Goal: Ask a question

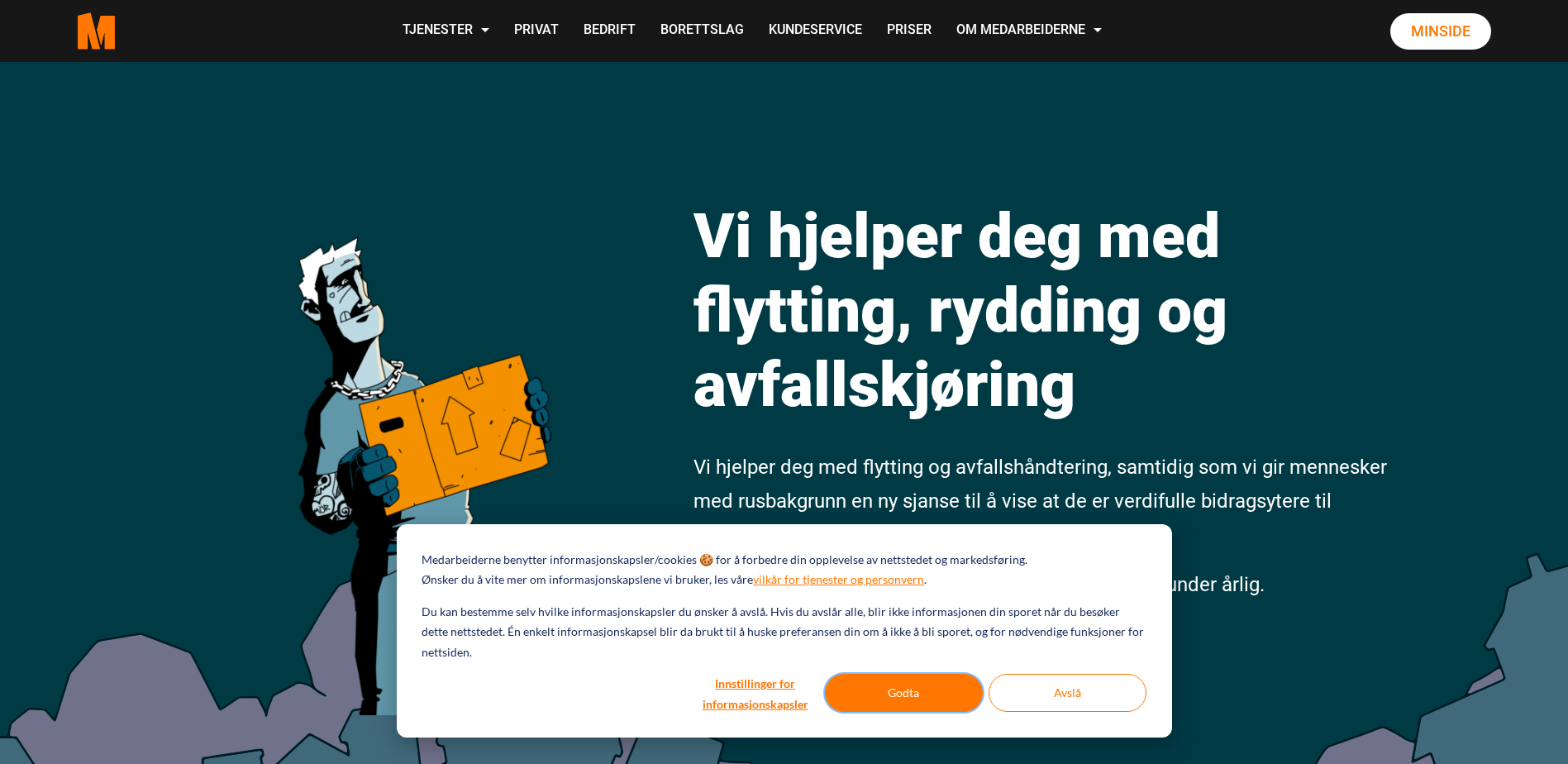
click at [926, 690] on button "Godta" at bounding box center [903, 693] width 158 height 38
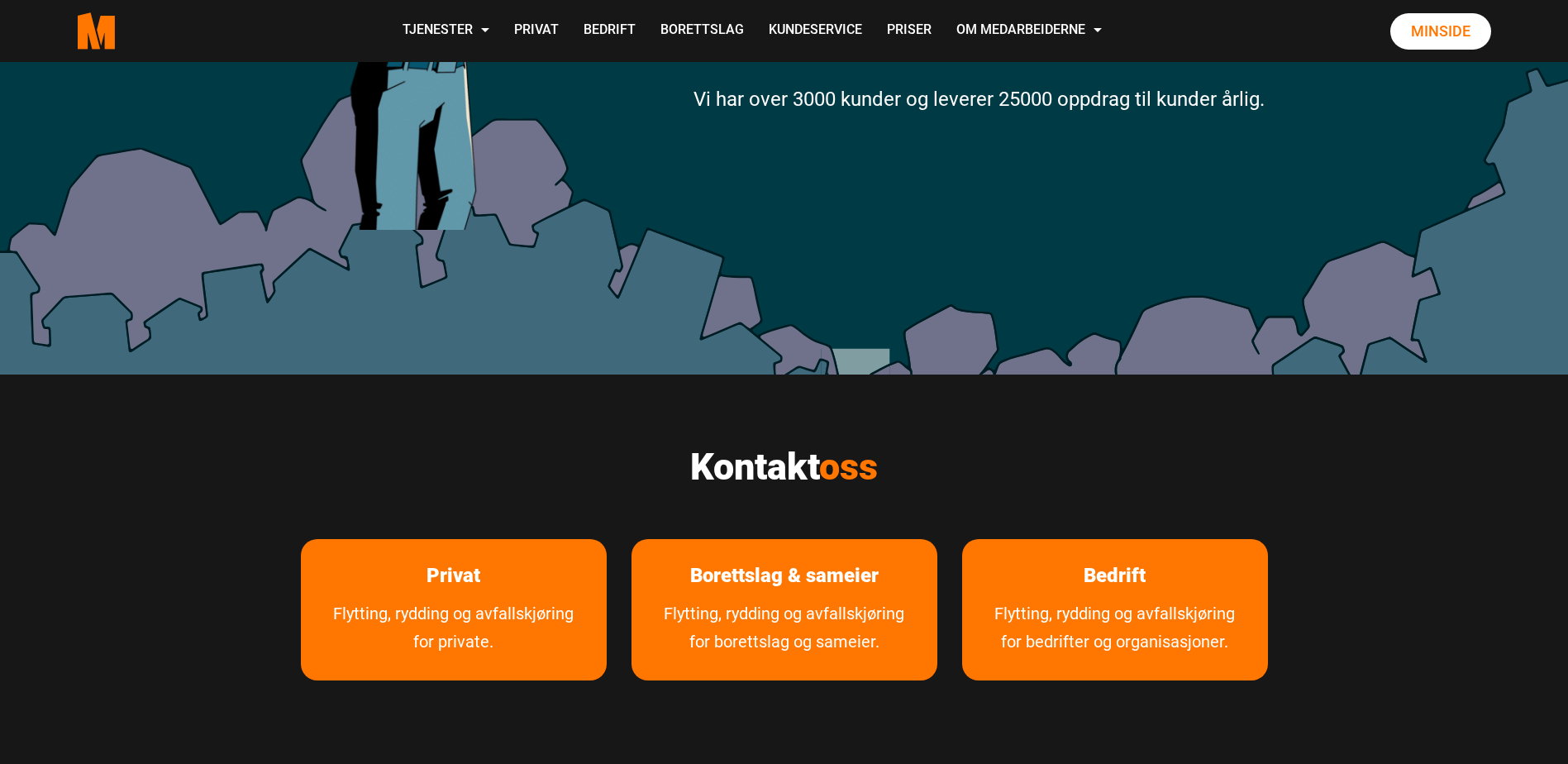
scroll to position [496, 0]
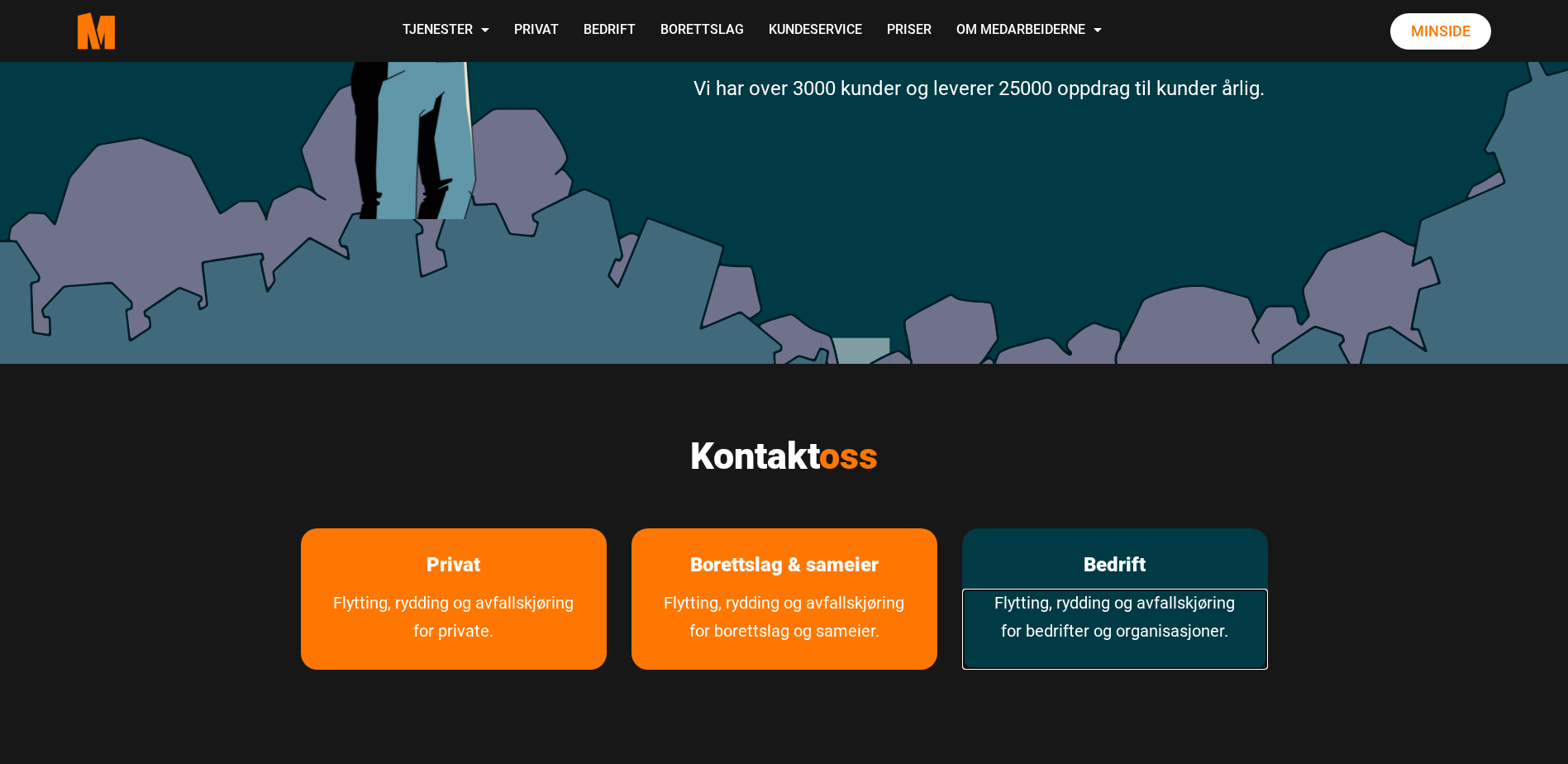
click at [1090, 592] on link "Flytting, rydding og avfallskjøring for bedrifter og organisasjoner." at bounding box center [1115, 629] width 306 height 81
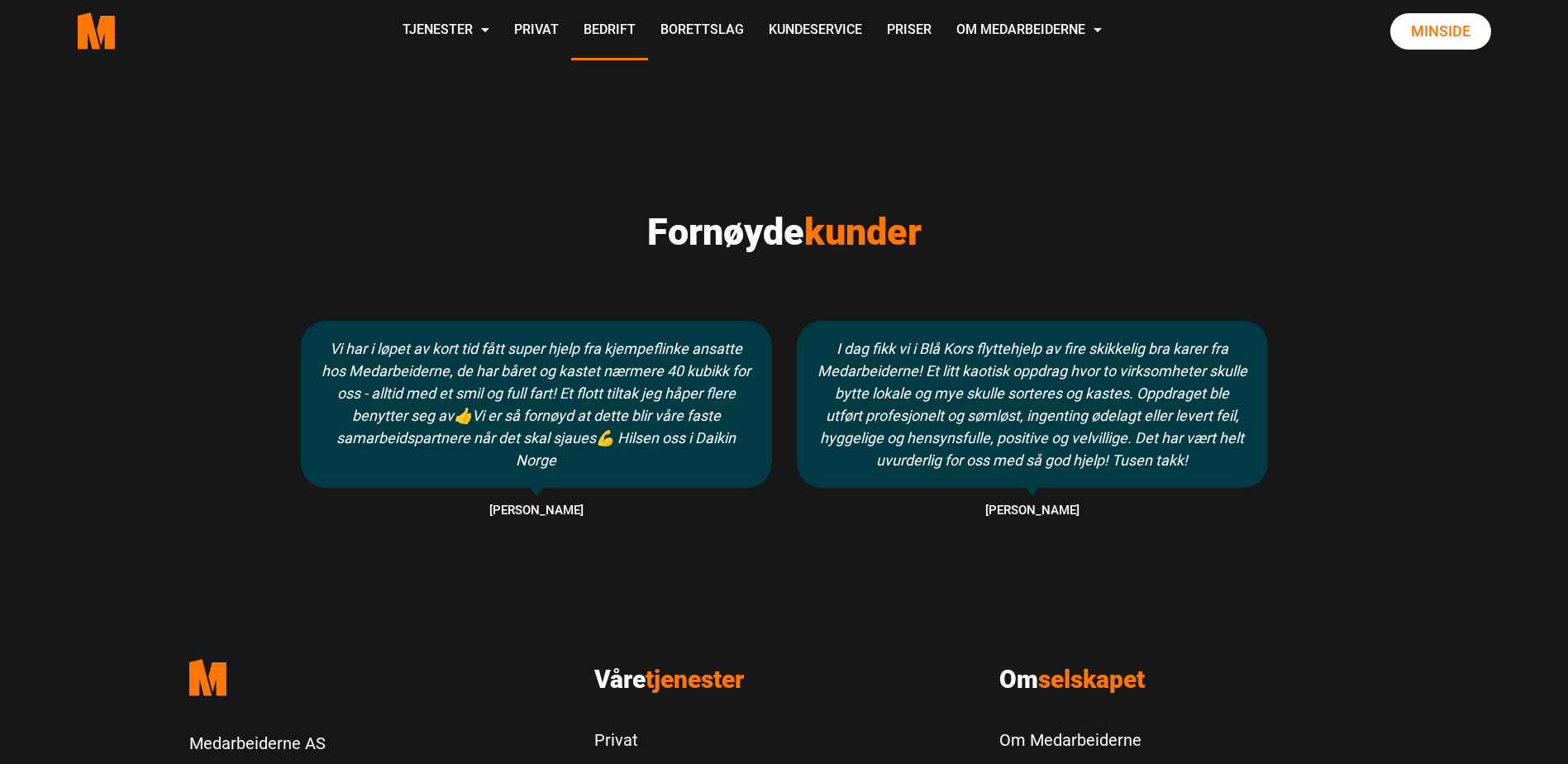
scroll to position [1903, 0]
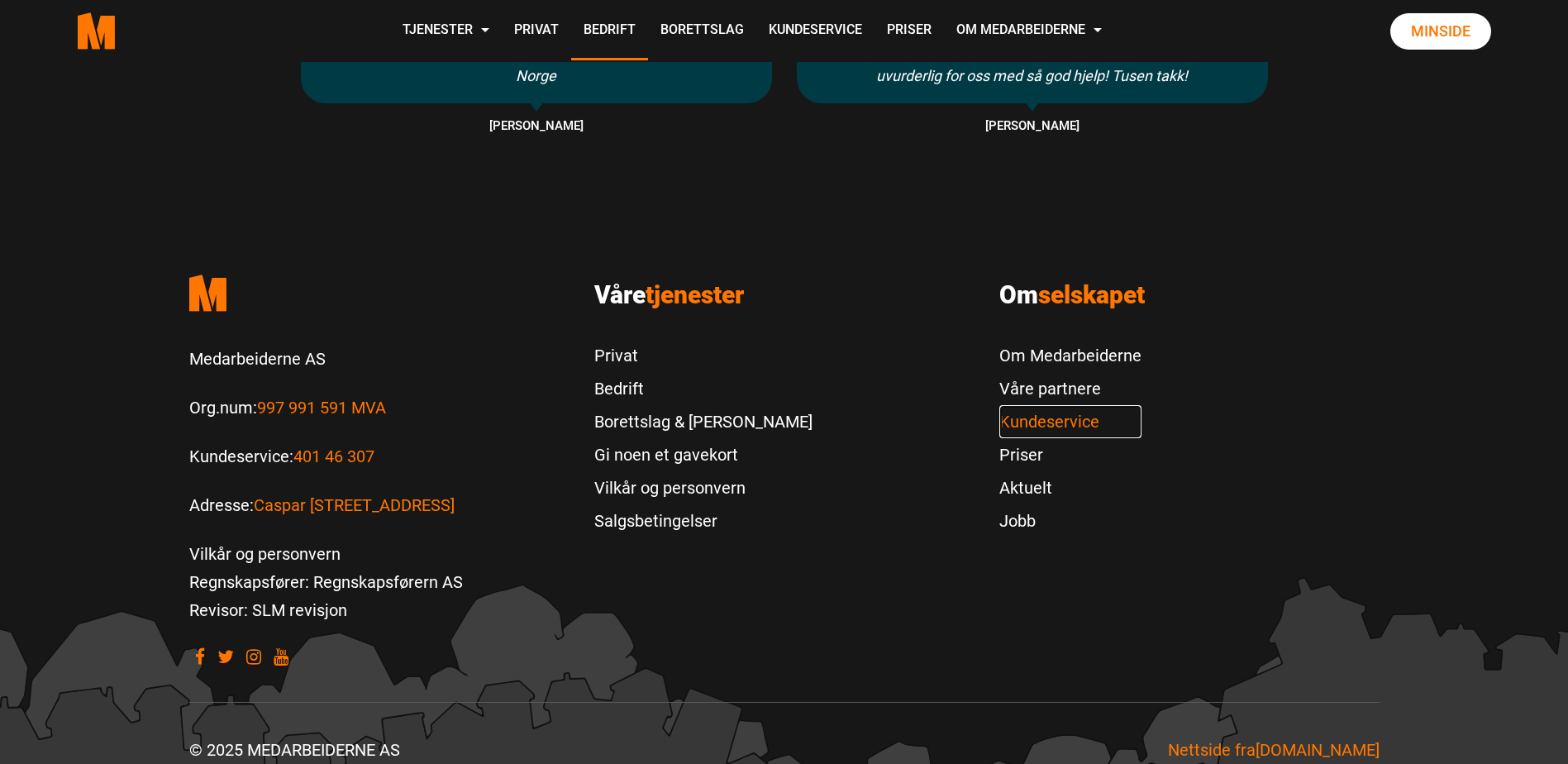
click at [1073, 420] on link "Kundeservice" at bounding box center [1071, 422] width 142 height 33
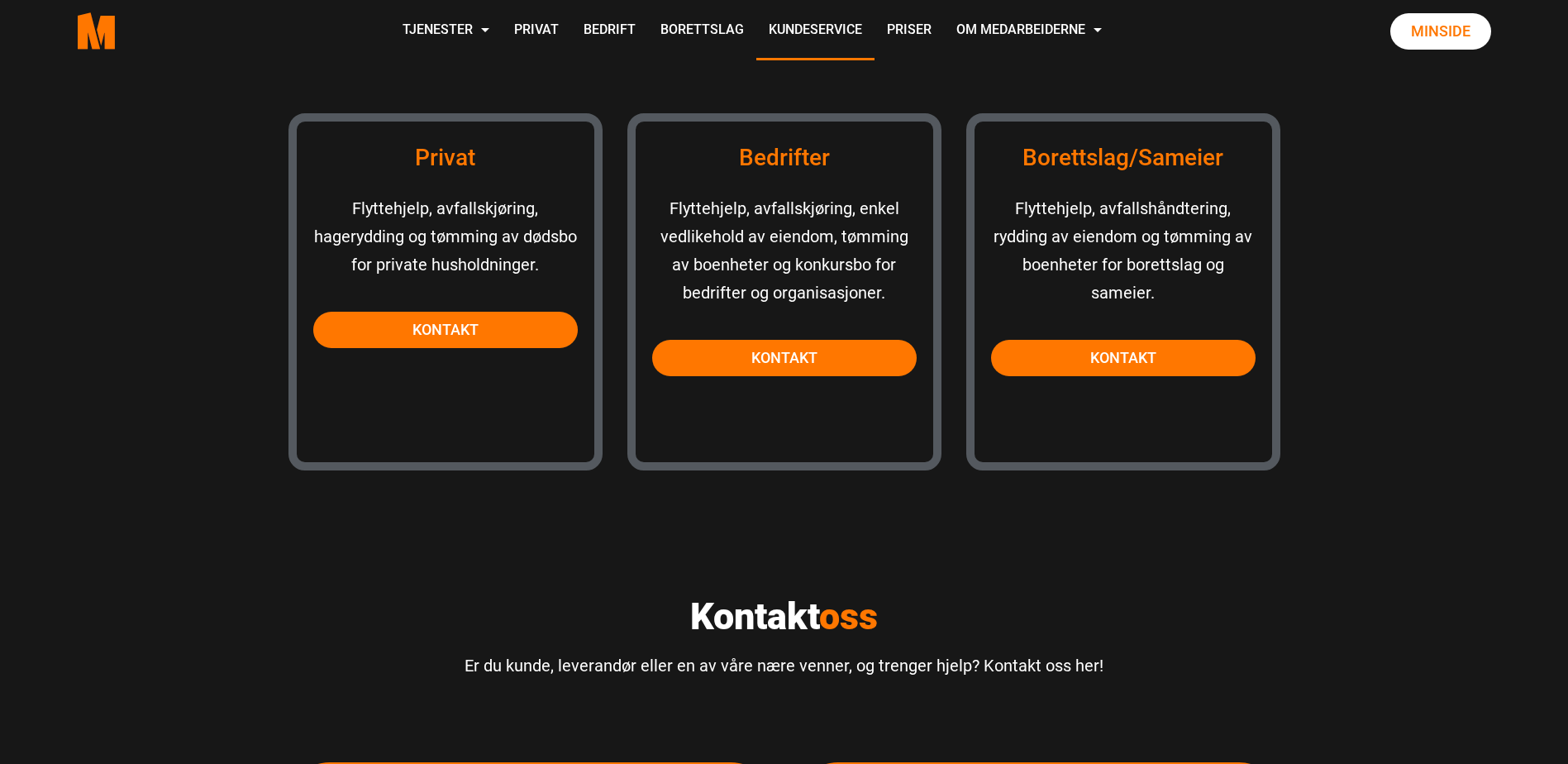
scroll to position [1572, 0]
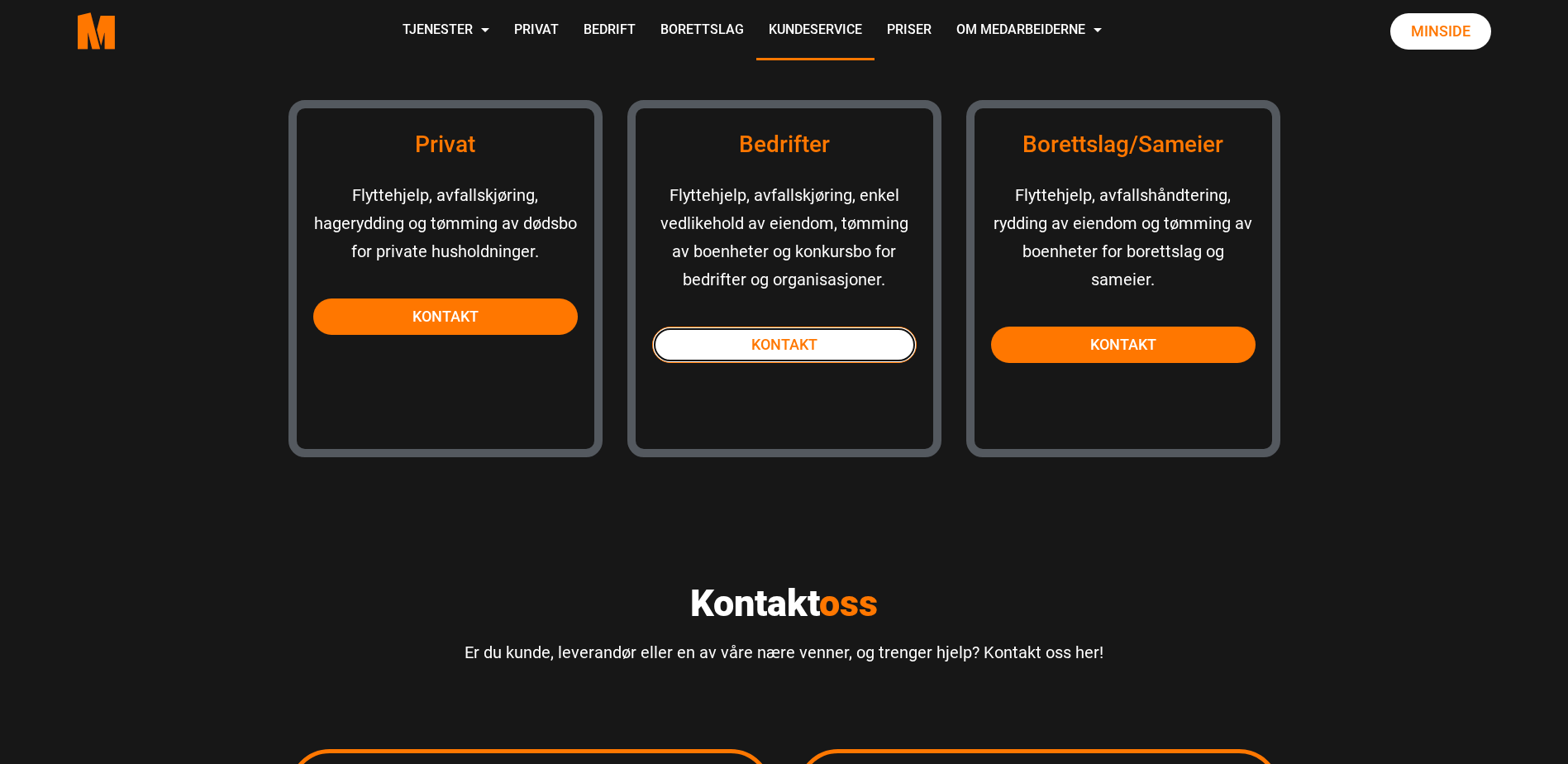
click at [787, 343] on link "Kontakt" at bounding box center [785, 345] width 264 height 37
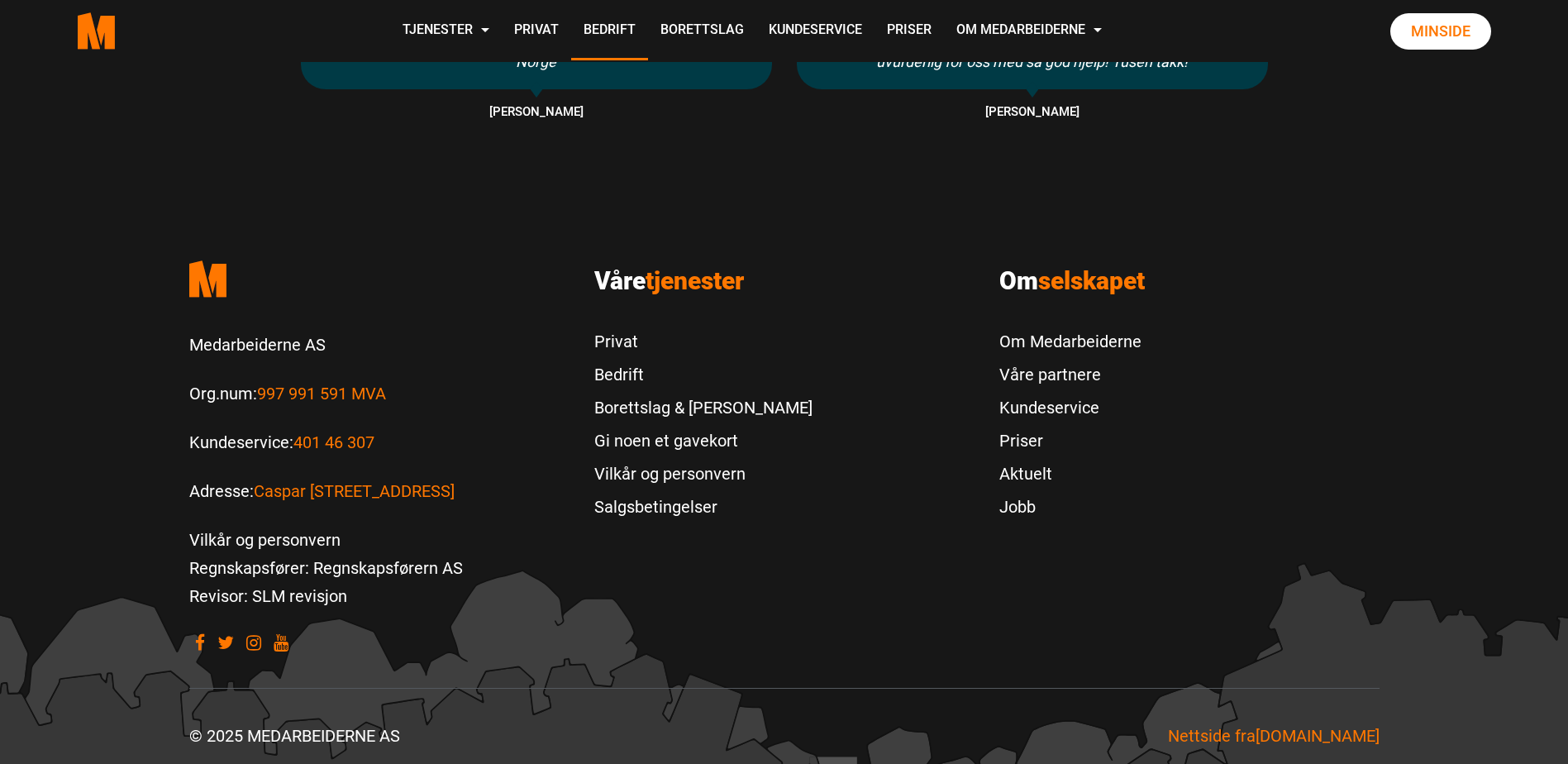
scroll to position [1927, 0]
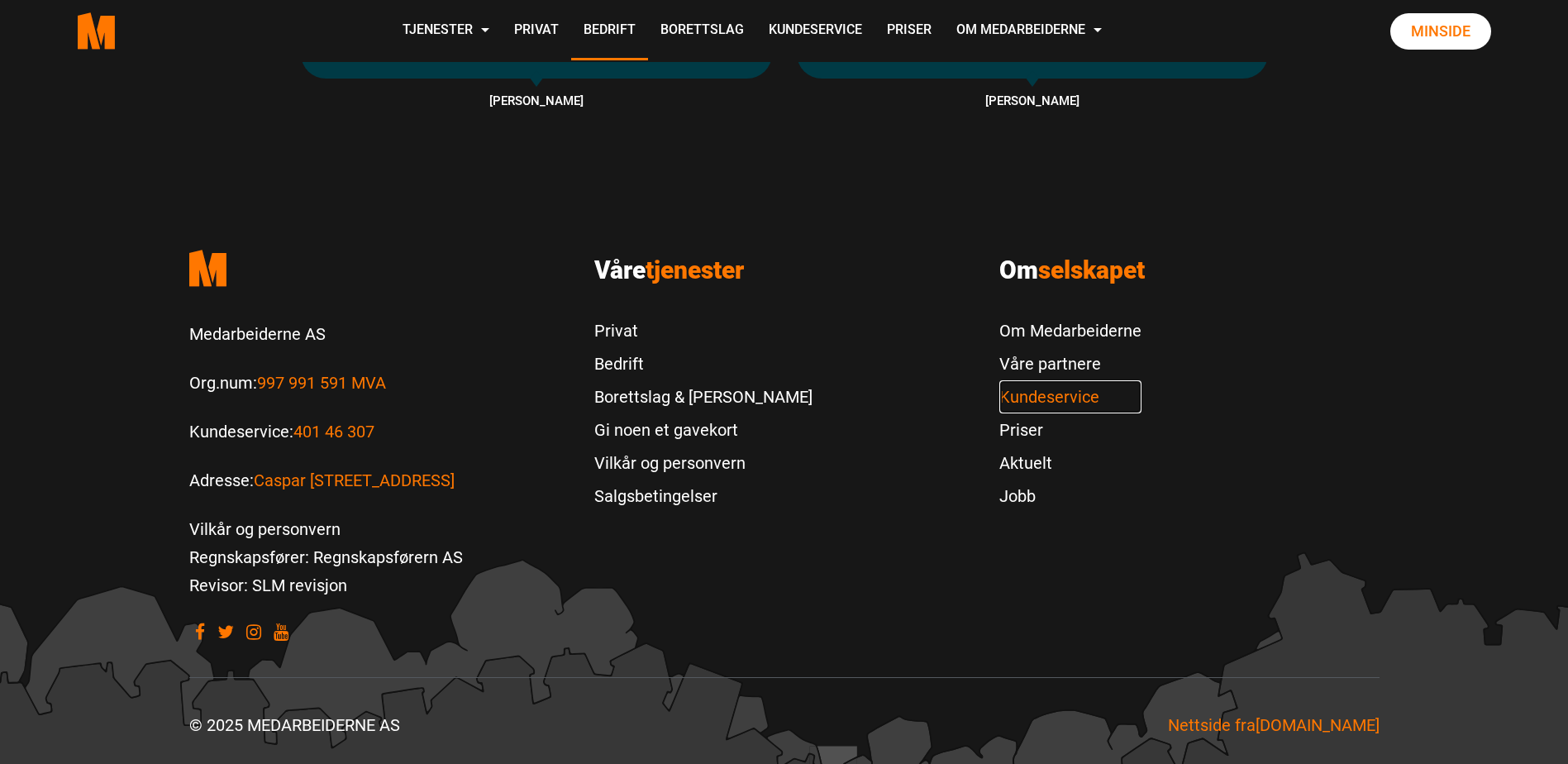
click at [1031, 393] on link "Kundeservice" at bounding box center [1071, 397] width 142 height 33
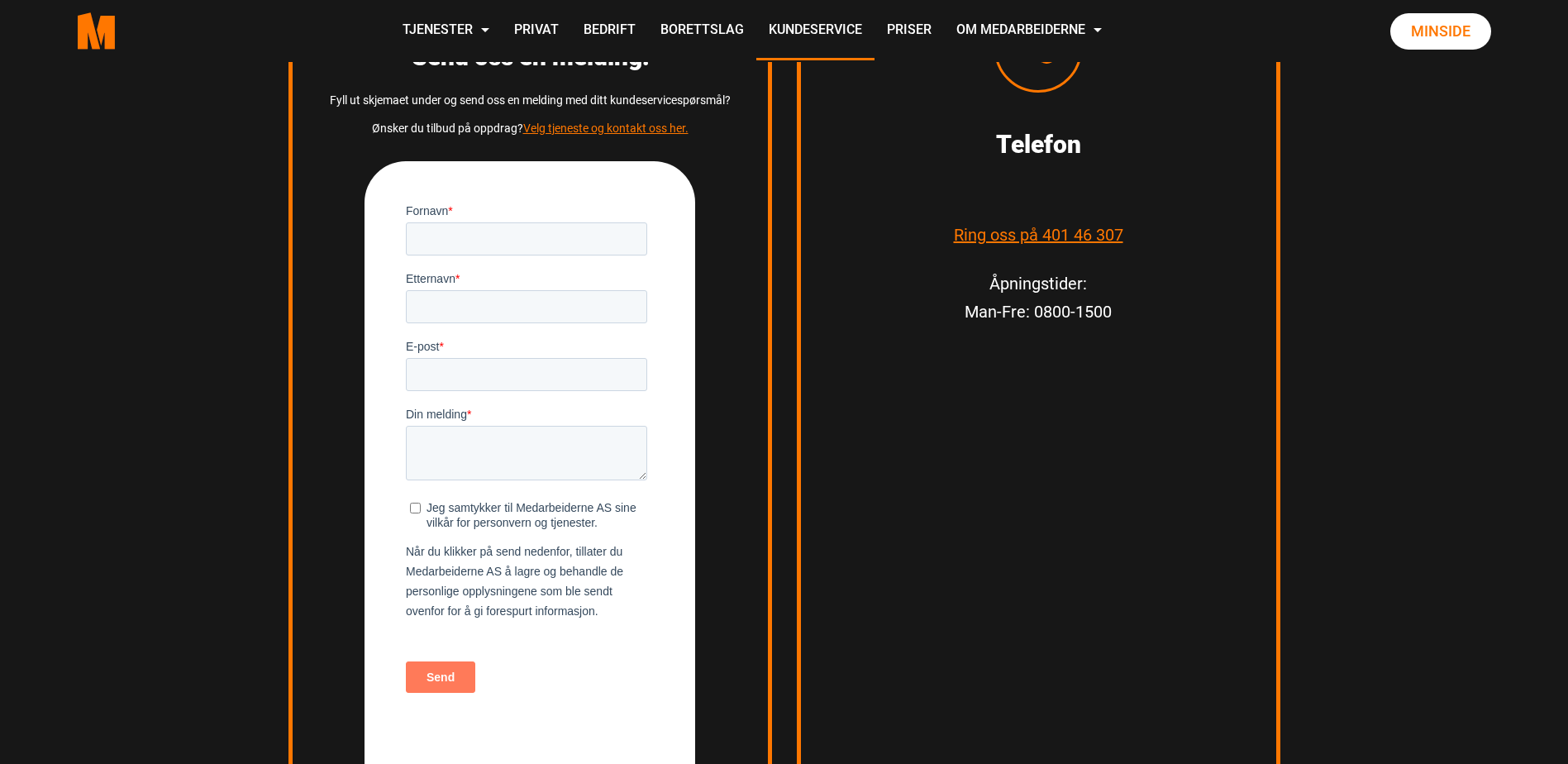
scroll to position [2316, 0]
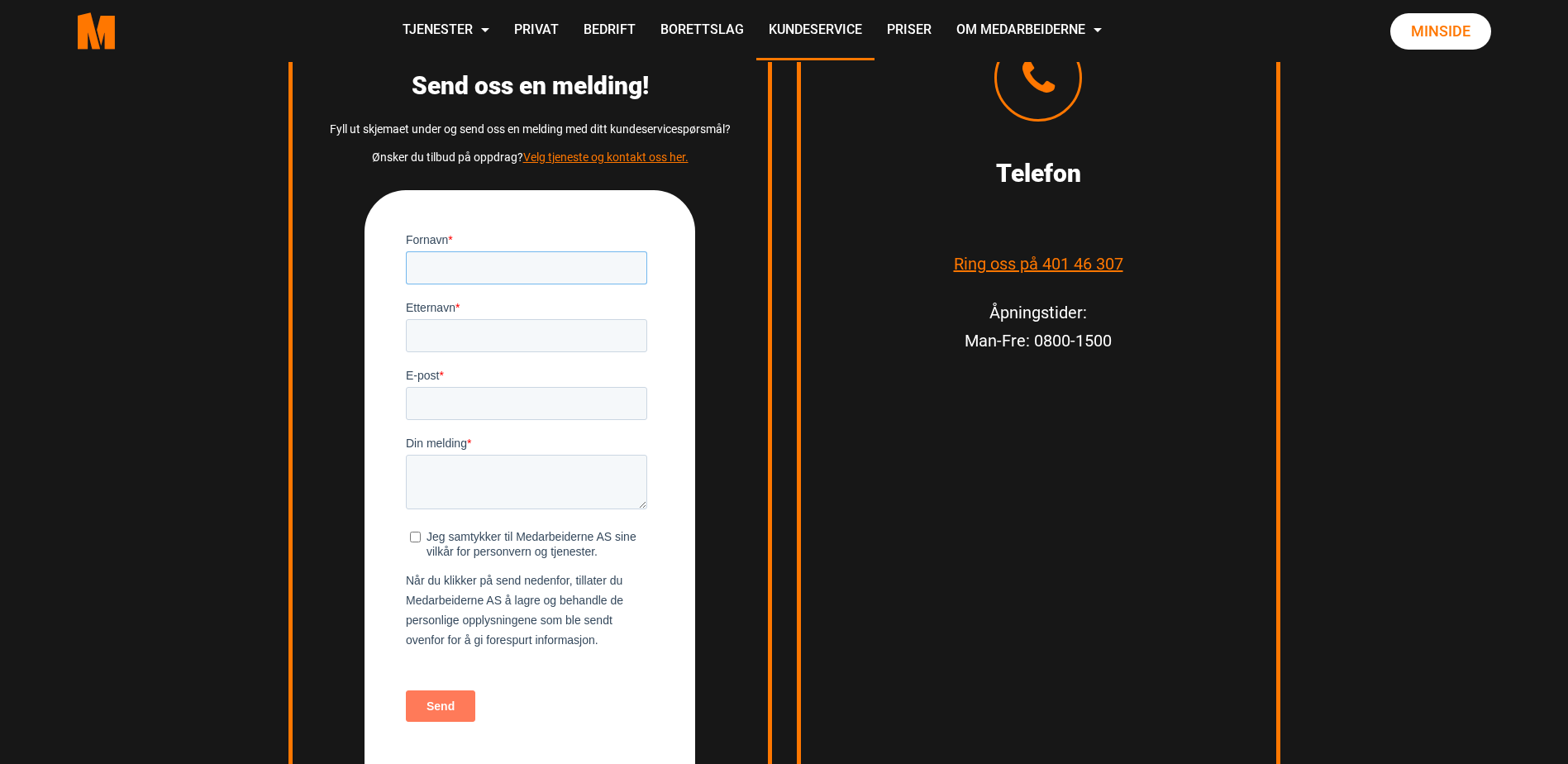
click at [489, 265] on input "Fornavn *" at bounding box center [526, 267] width 241 height 33
click at [599, 150] on link "Velg tjeneste og kontakt oss her." at bounding box center [606, 157] width 166 height 14
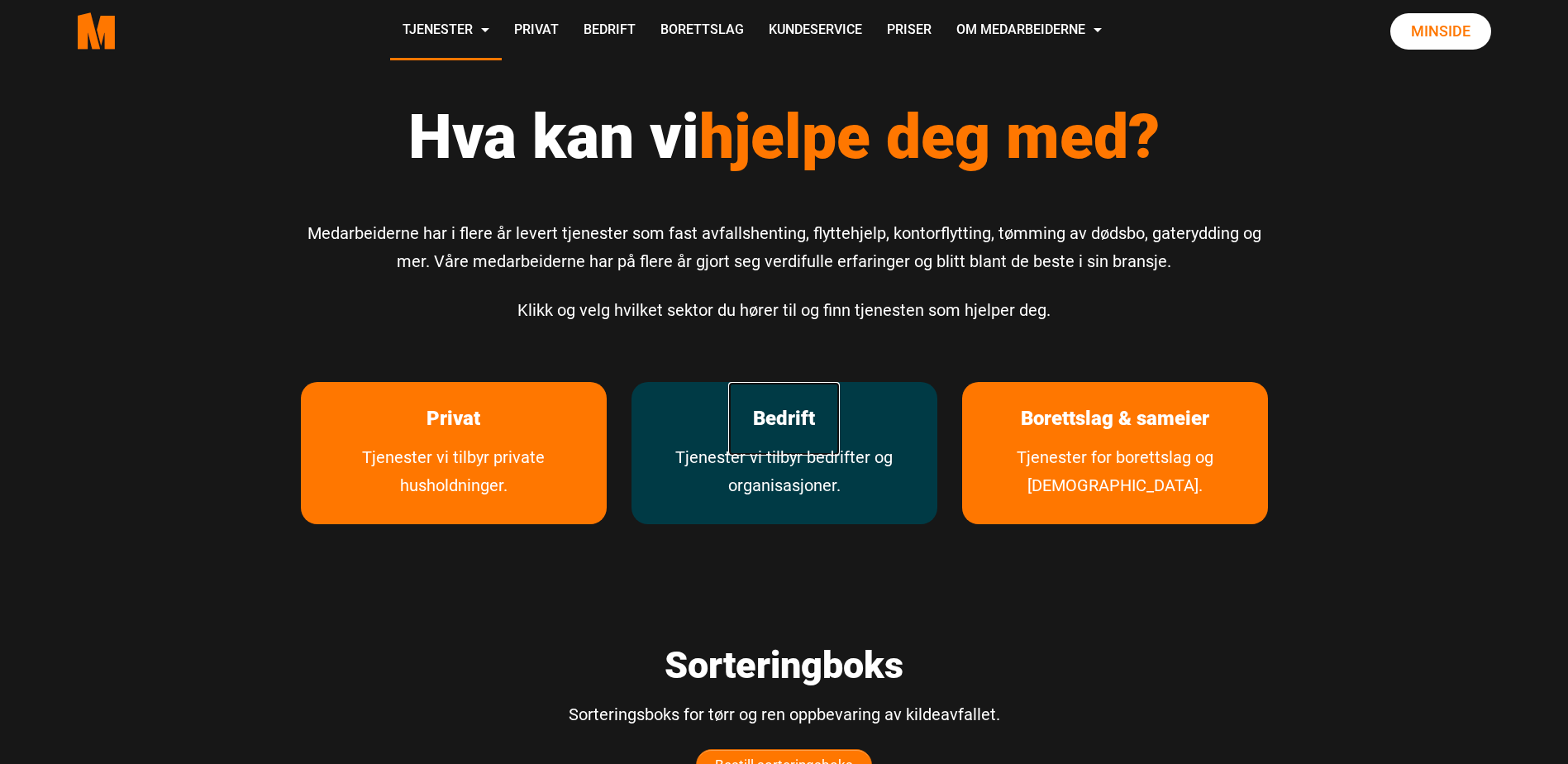
click at [799, 424] on link "Bedrift" at bounding box center [784, 419] width 112 height 73
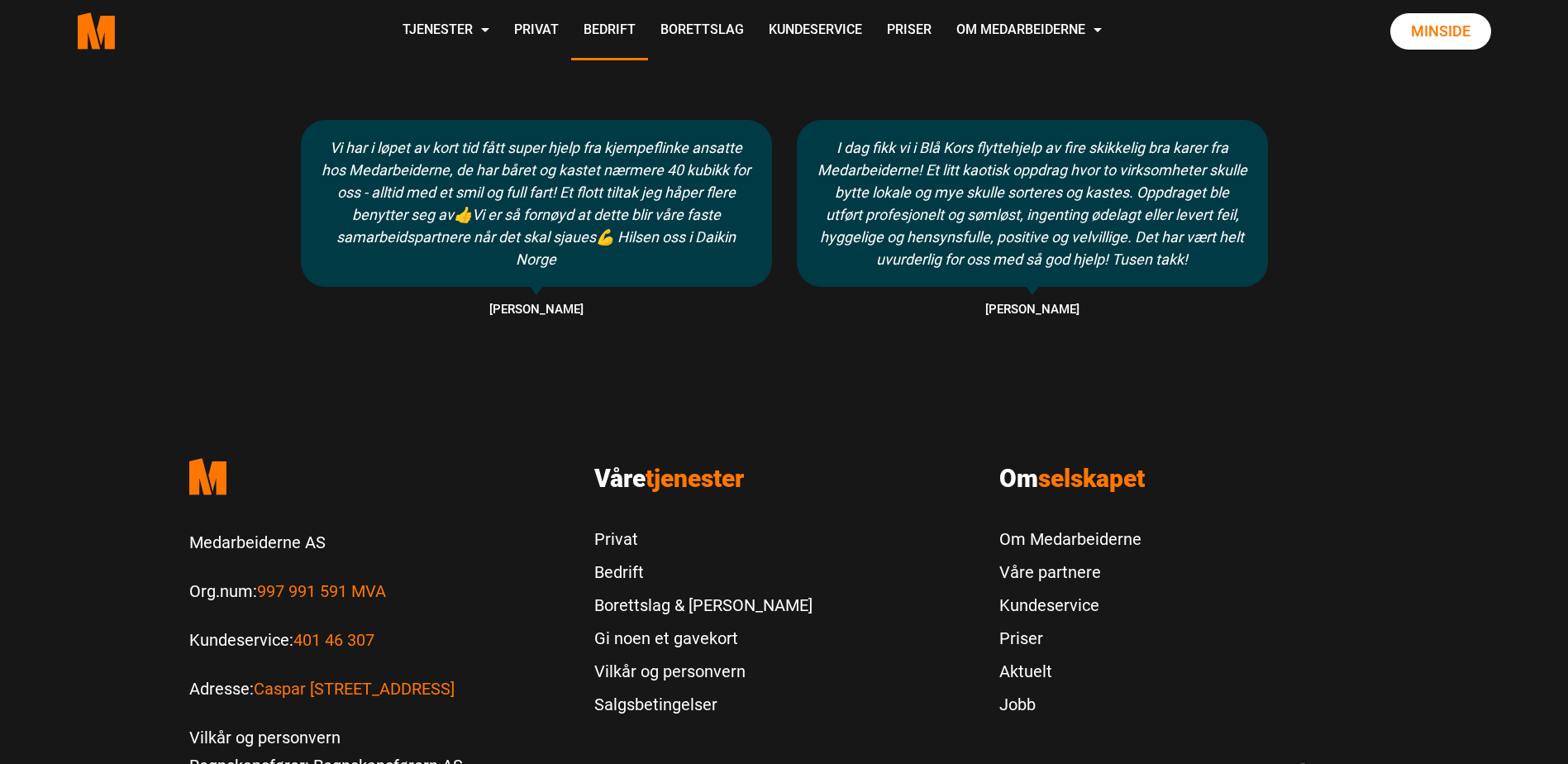
scroll to position [1737, 0]
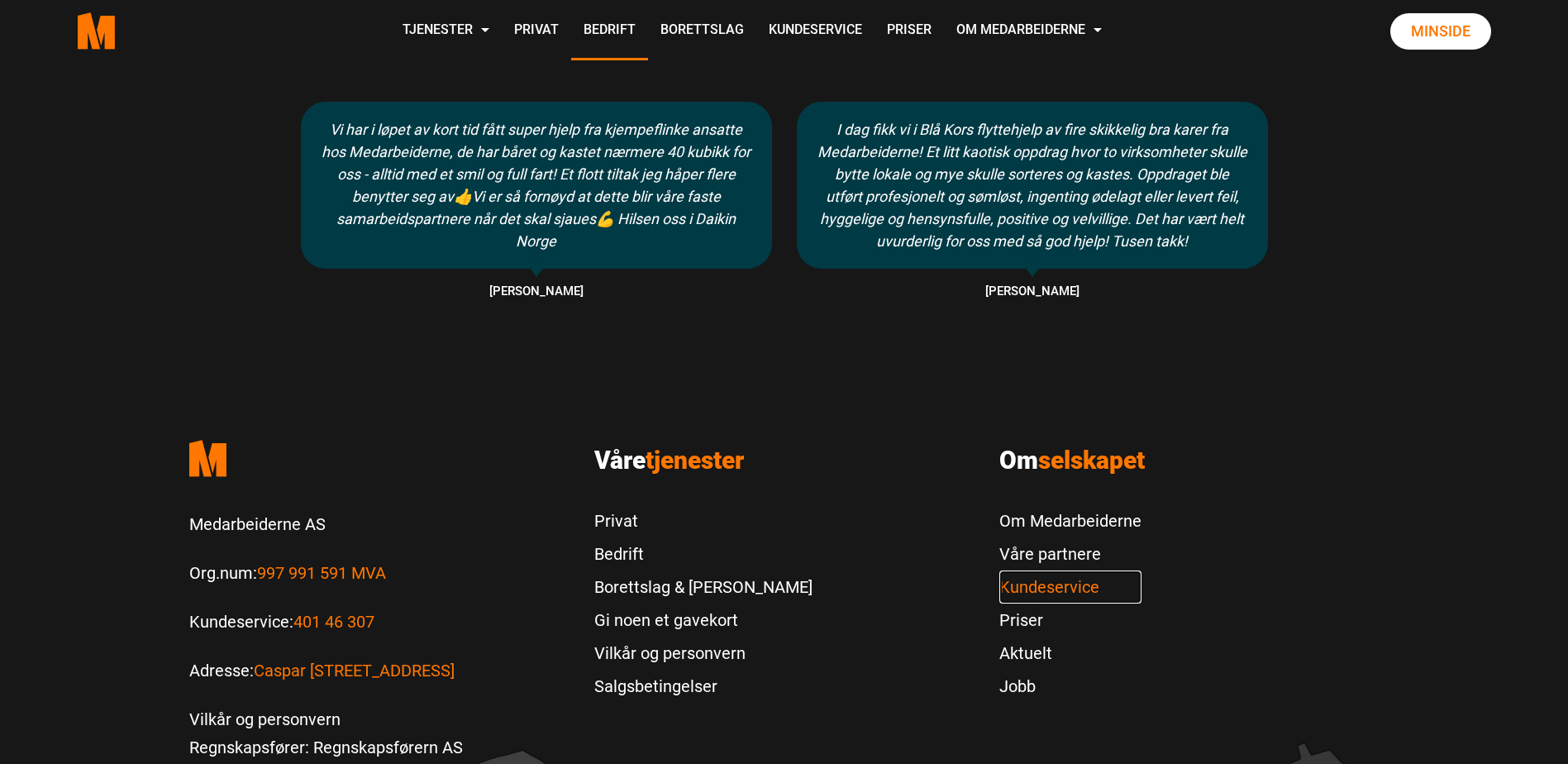
click at [1043, 588] on link "Kundeservice" at bounding box center [1071, 587] width 142 height 33
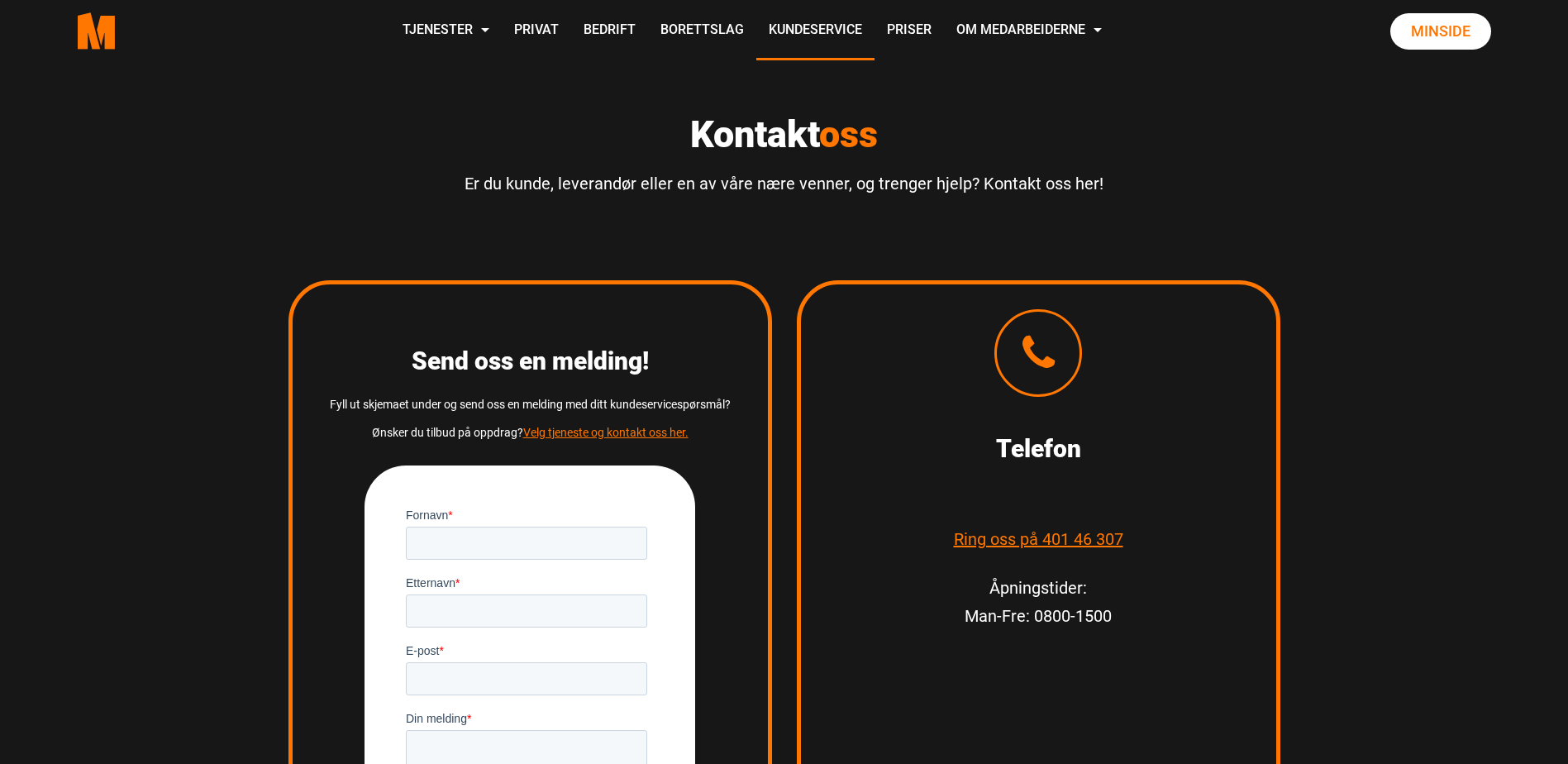
scroll to position [2068, 0]
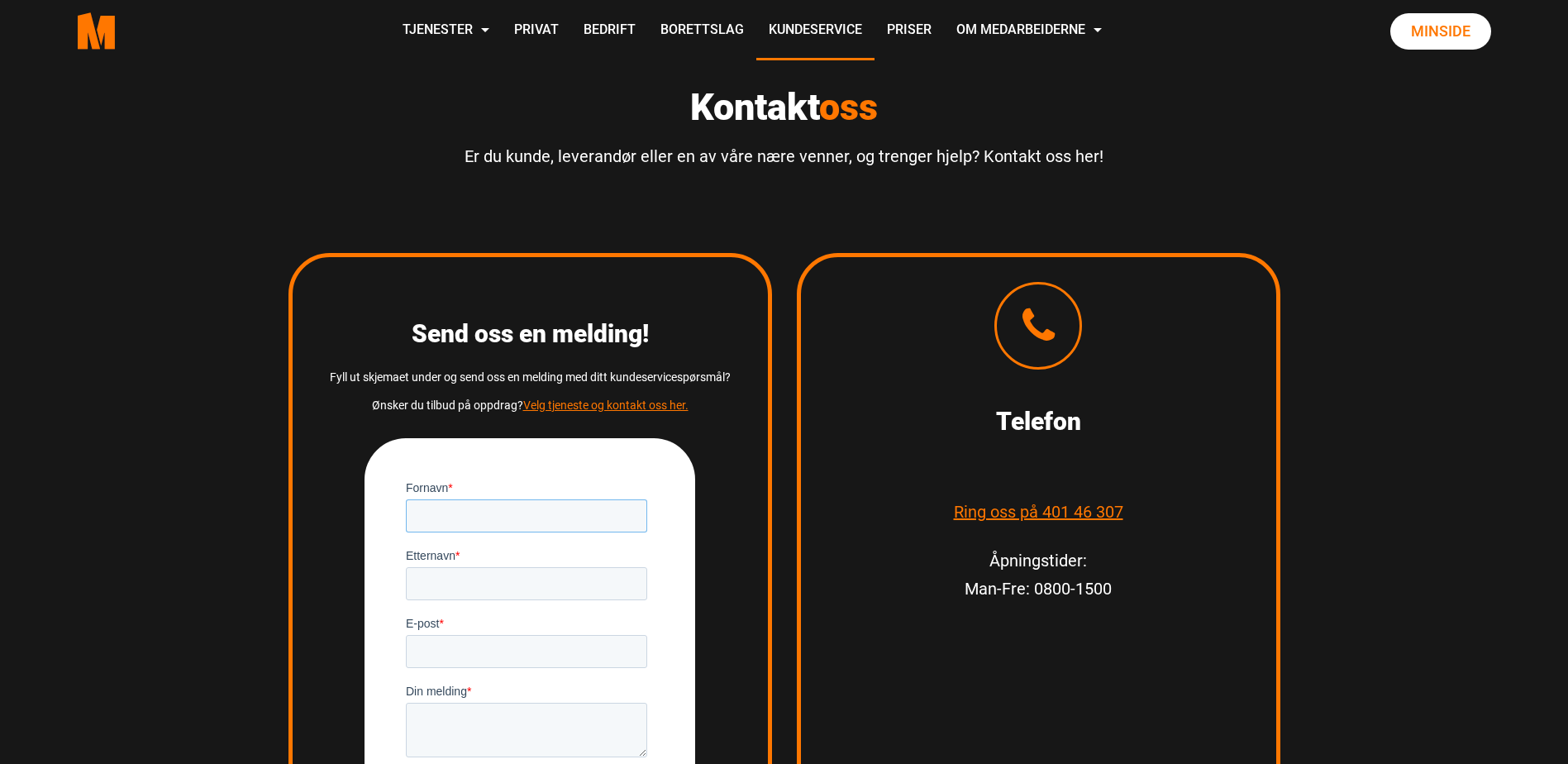
click at [465, 511] on input "Fornavn *" at bounding box center [526, 515] width 241 height 33
type input "Østensjø"
type input "Skole"
type input "[EMAIL_ADDRESS][DOMAIN_NAME]"
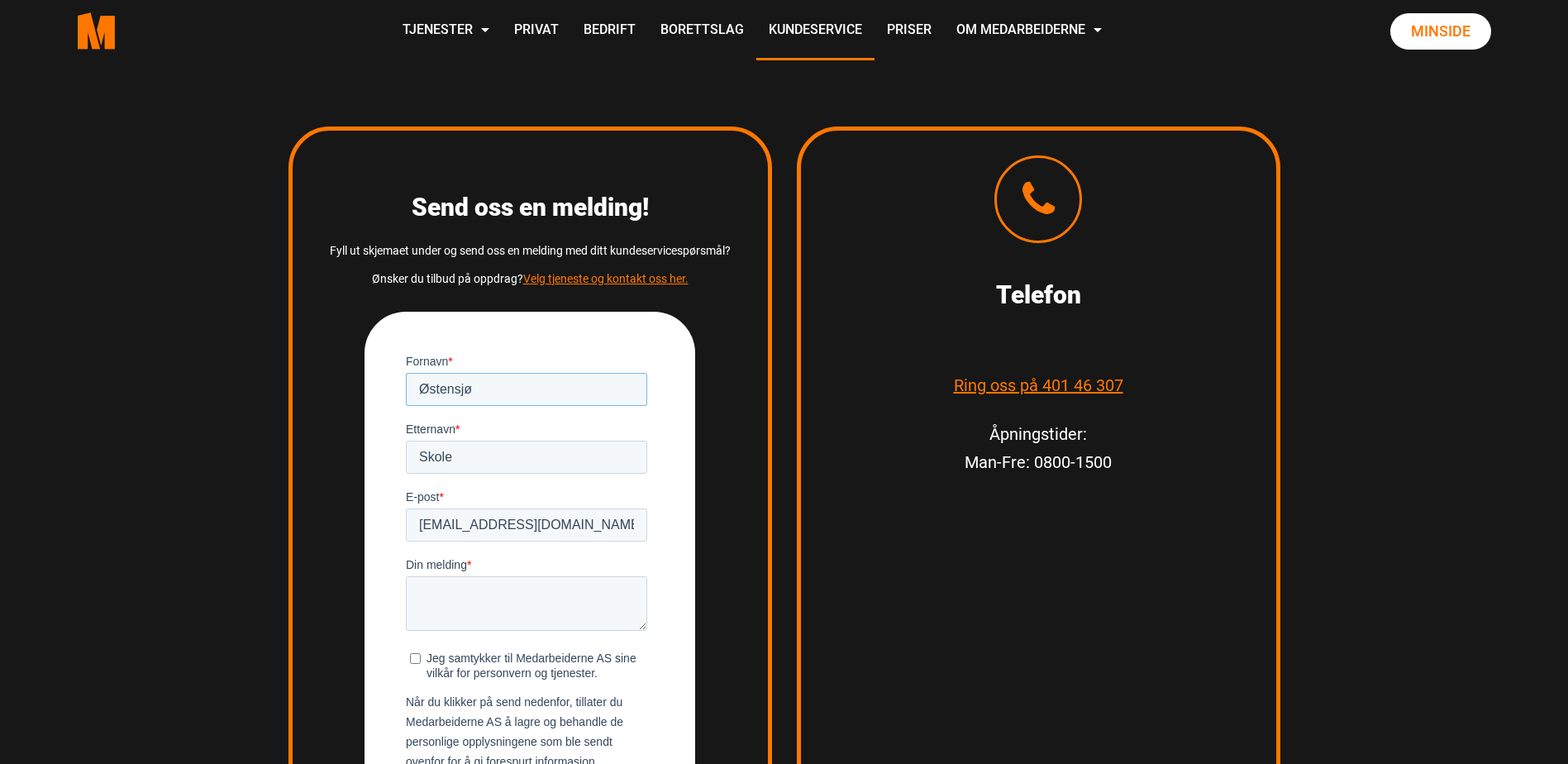
scroll to position [2233, 0]
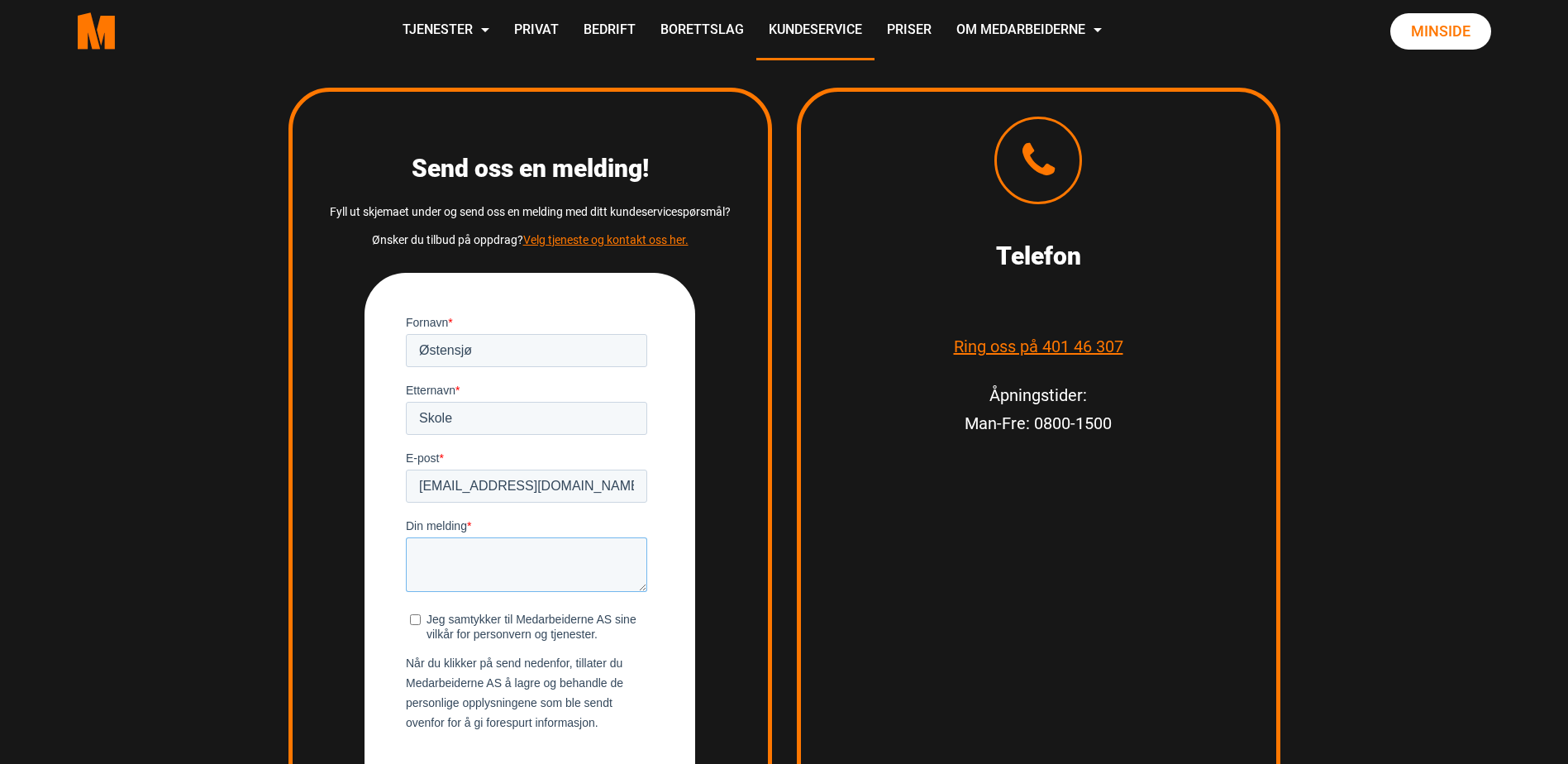
click at [441, 548] on textarea "Din melding *" at bounding box center [526, 564] width 241 height 55
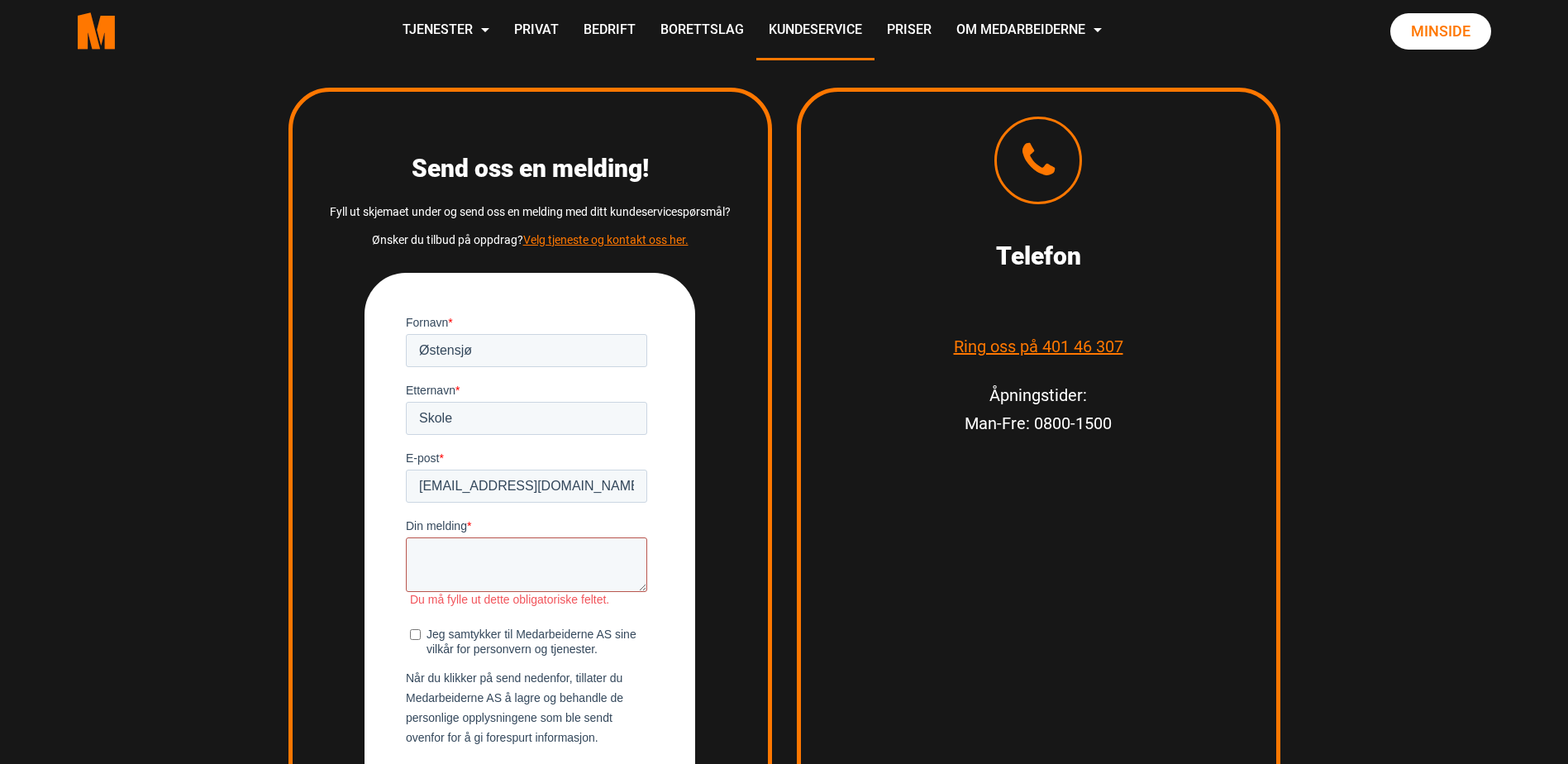
click at [440, 557] on textarea "Din melding *" at bounding box center [526, 564] width 241 height 55
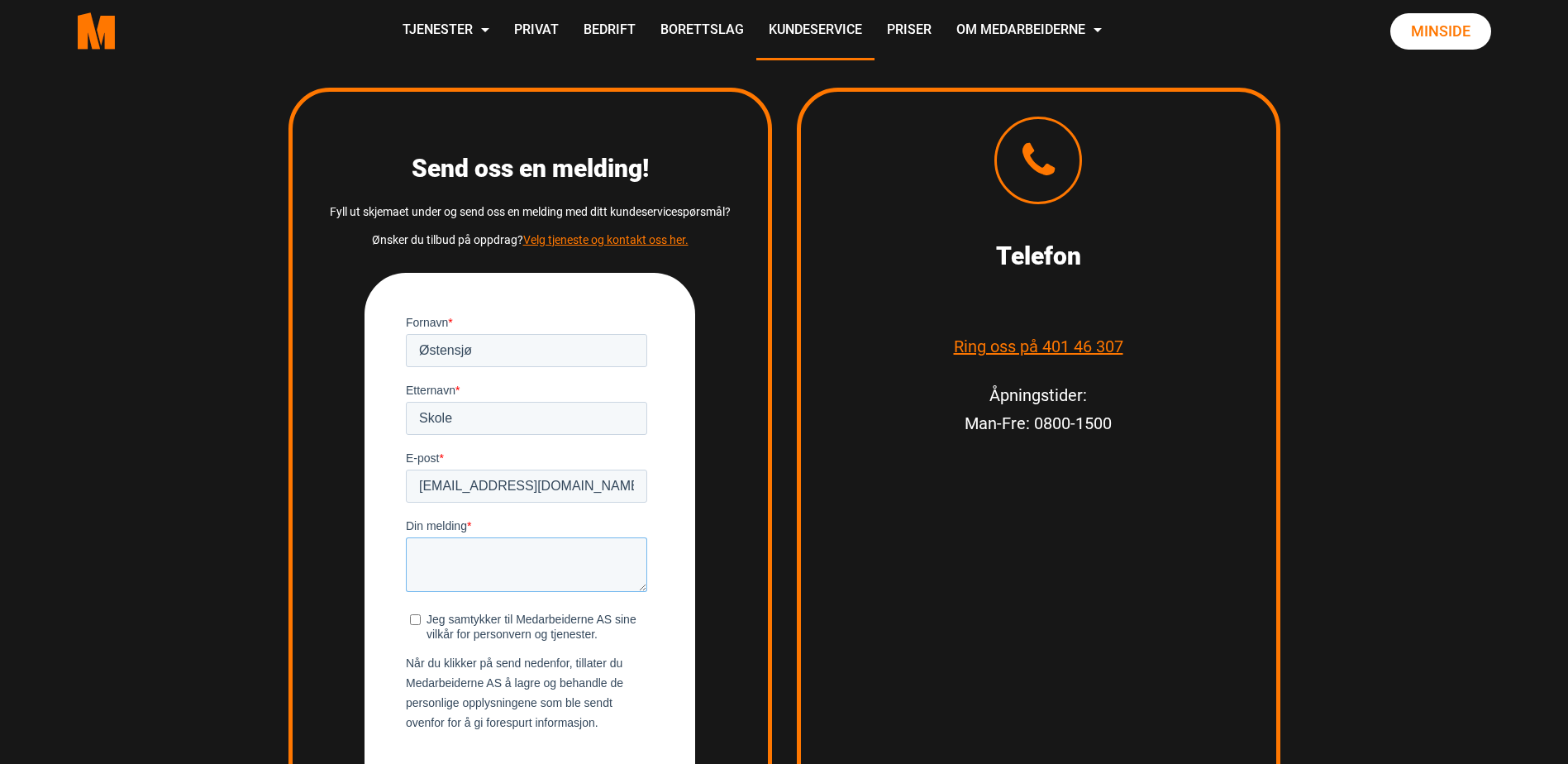
paste textarea "Hei, Tar dere på dere oppdrag med å flytte et piano en etasje på [GEOGRAPHIC_DA…"
click at [500, 579] on textarea "Hei, Tar dere på dere oppdrag med å flytte et piano en etasje på [GEOGRAPHIC_DA…" at bounding box center [526, 564] width 241 height 55
click at [500, 583] on textarea "Hei, Tar dere på dere oppdrag med å flytte et piano en etasje på [GEOGRAPHIC_DA…" at bounding box center [526, 564] width 241 height 55
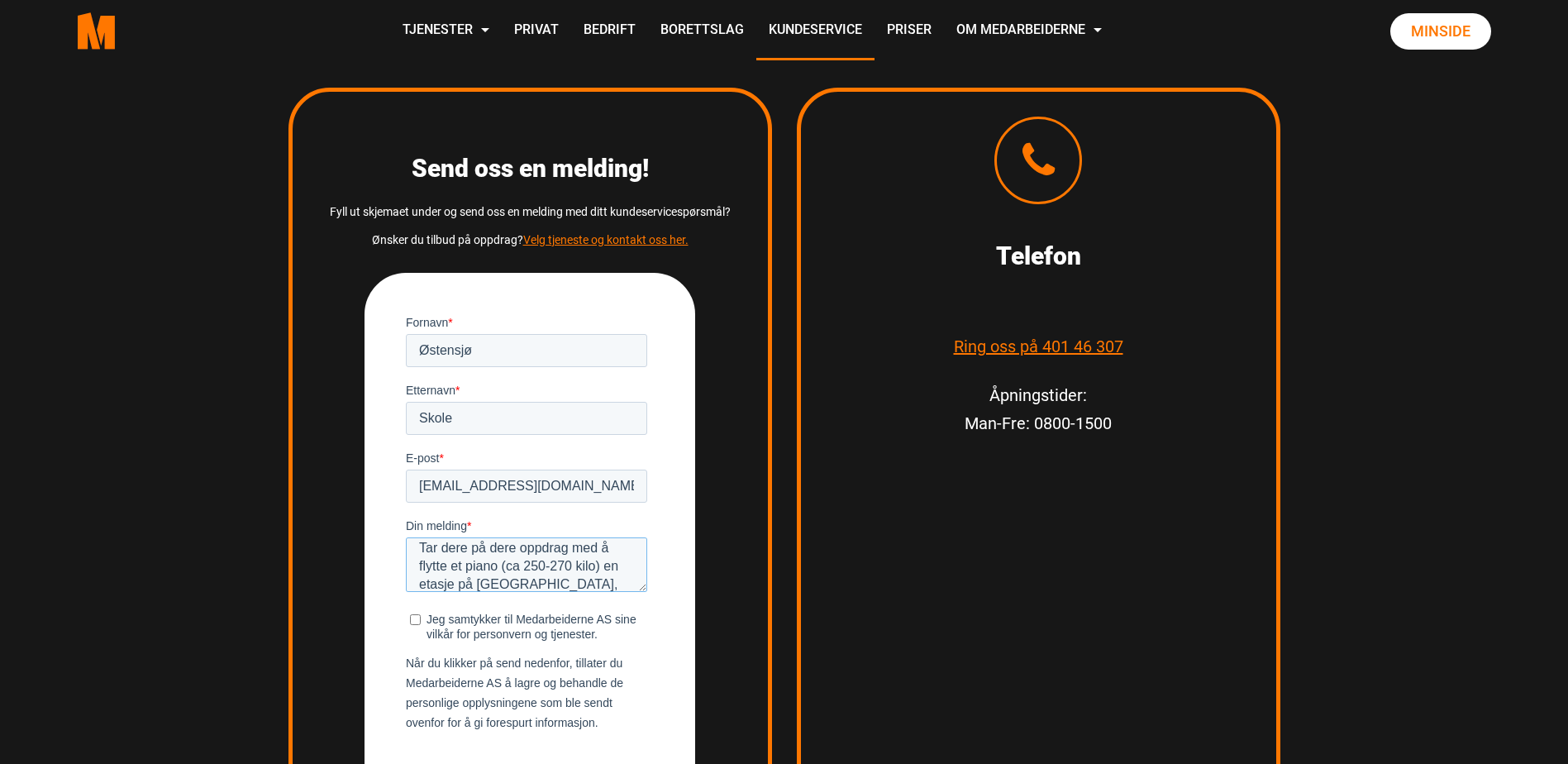
click at [498, 564] on textarea "Hei, Tar dere på dere oppdrag med å flytte et piano (ca 250-270 kilo) en etasje…" at bounding box center [526, 564] width 241 height 55
type textarea "Hei, Tar dere på dere oppdrag med å flytte et piano med jernramme (ca 250-270 k…"
click at [413, 619] on input "Jeg samtykker til Medarbeiderne AS sine vilkår for personvern og tjenester." at bounding box center [415, 619] width 11 height 11
checkbox input "true"
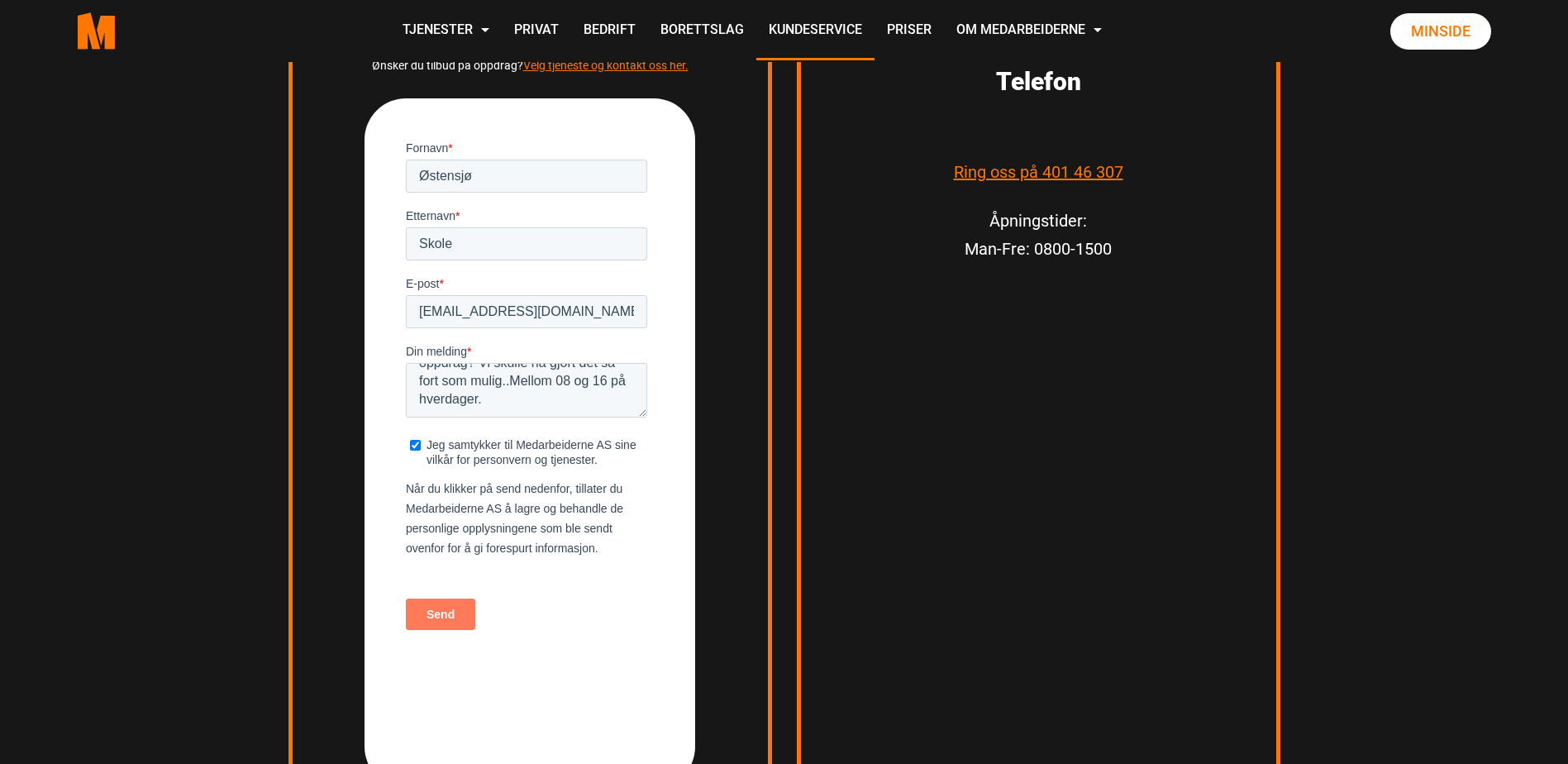
scroll to position [2564, 0]
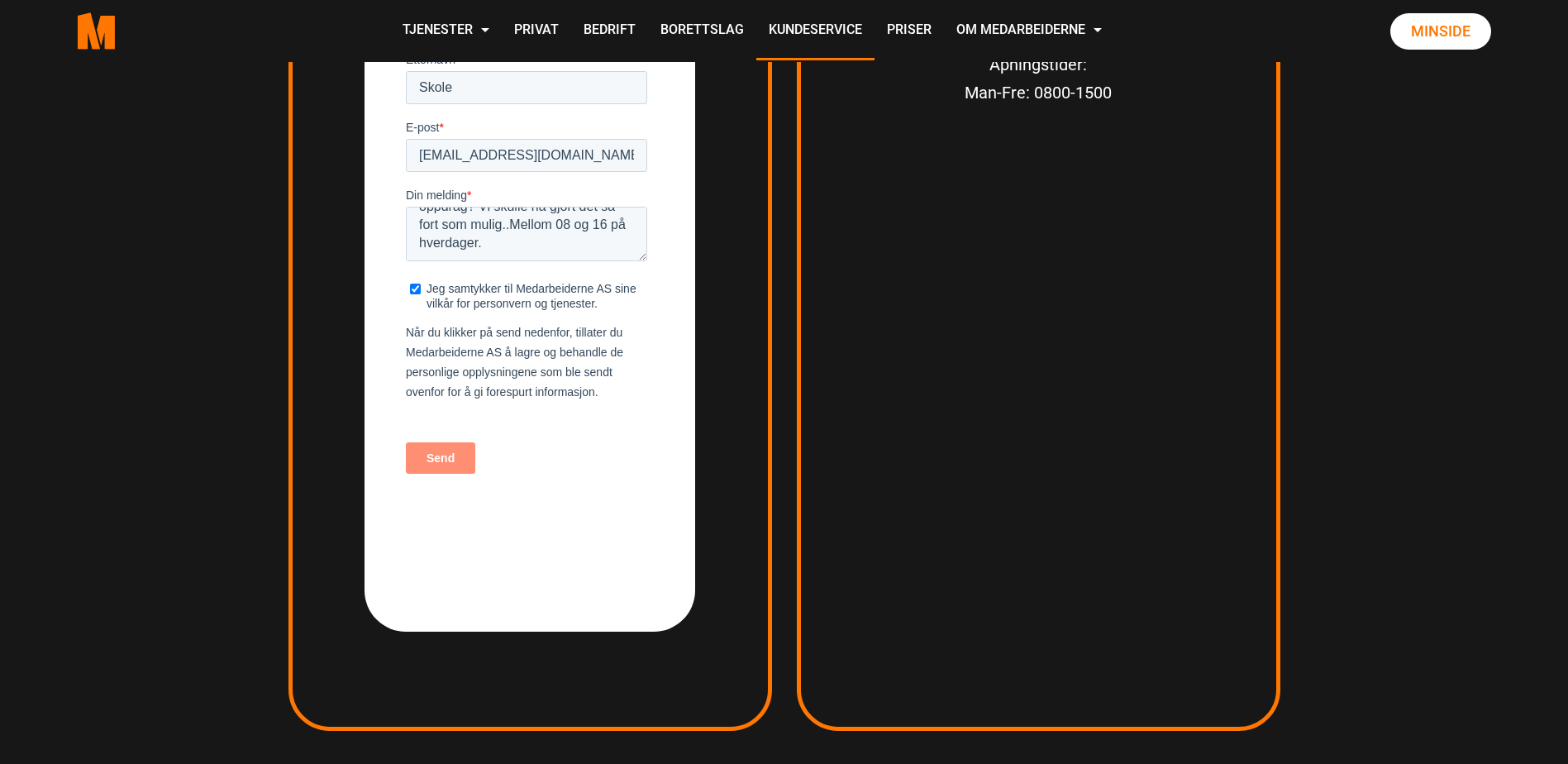
click at [442, 453] on input "Send" at bounding box center [440, 458] width 69 height 32
